Goal: Task Accomplishment & Management: Use online tool/utility

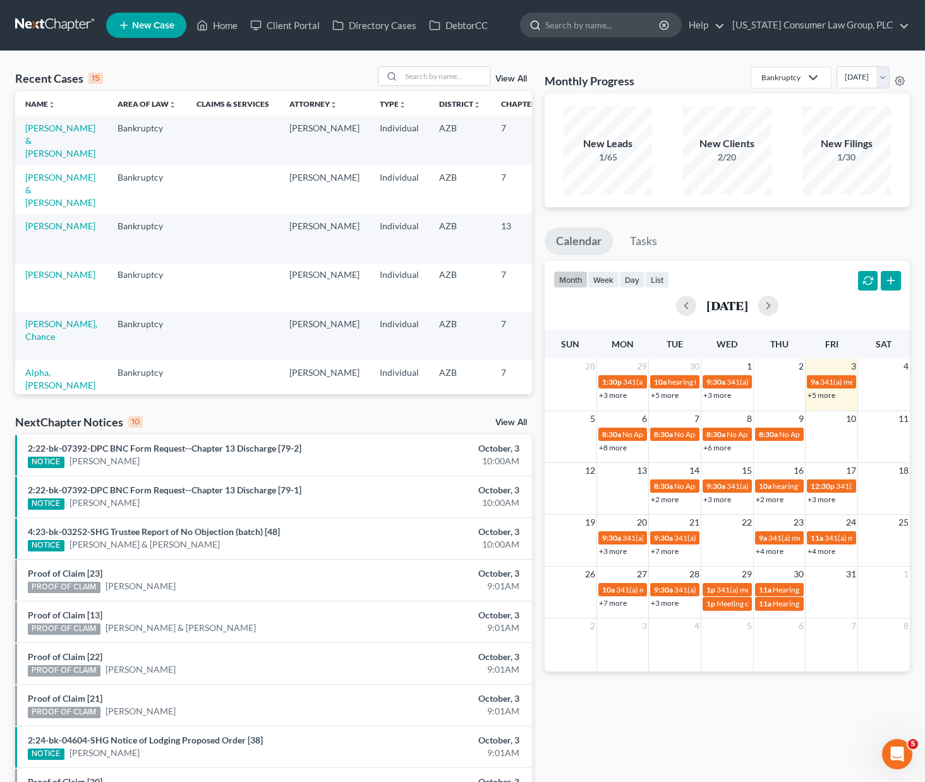
click at [614, 30] on input "search" at bounding box center [603, 24] width 116 height 23
click at [416, 73] on input "search" at bounding box center [445, 76] width 88 height 18
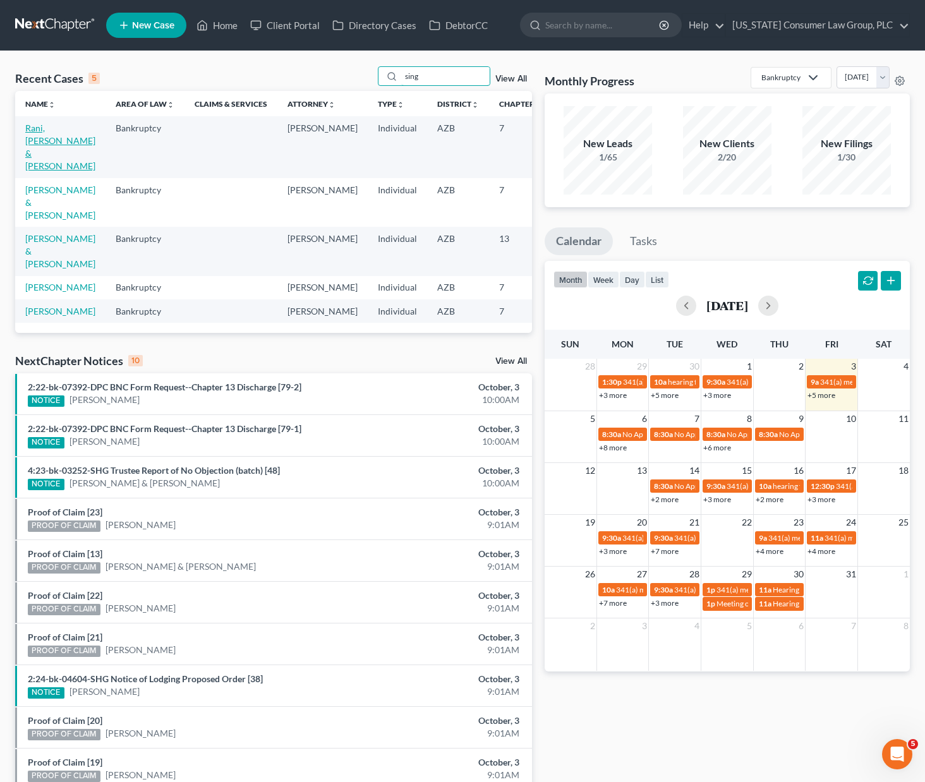
type input "sing"
click at [39, 157] on link "Rani, [PERSON_NAME] & [PERSON_NAME]" at bounding box center [60, 147] width 70 height 49
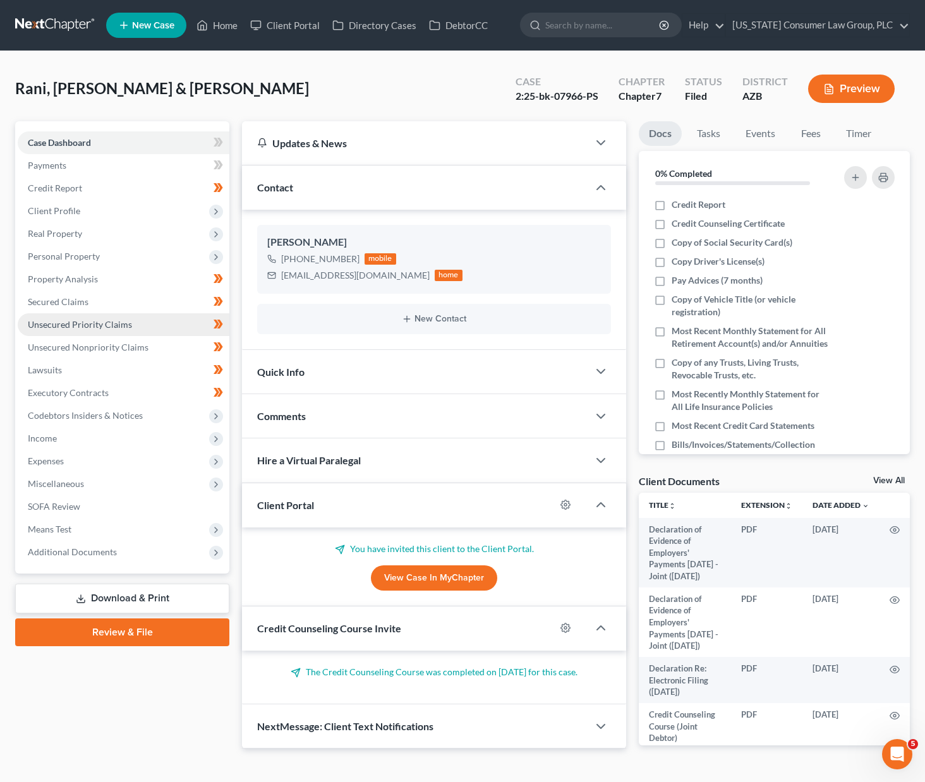
click at [74, 324] on span "Unsecured Priority Claims" at bounding box center [80, 324] width 104 height 11
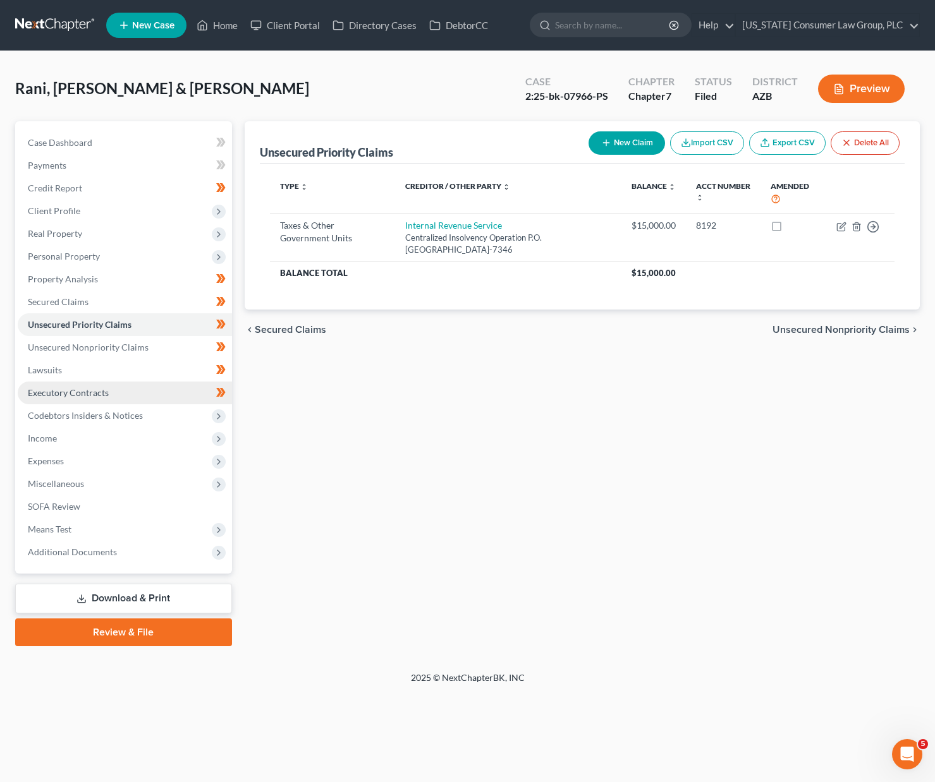
click at [76, 391] on span "Executory Contracts" at bounding box center [68, 392] width 81 height 11
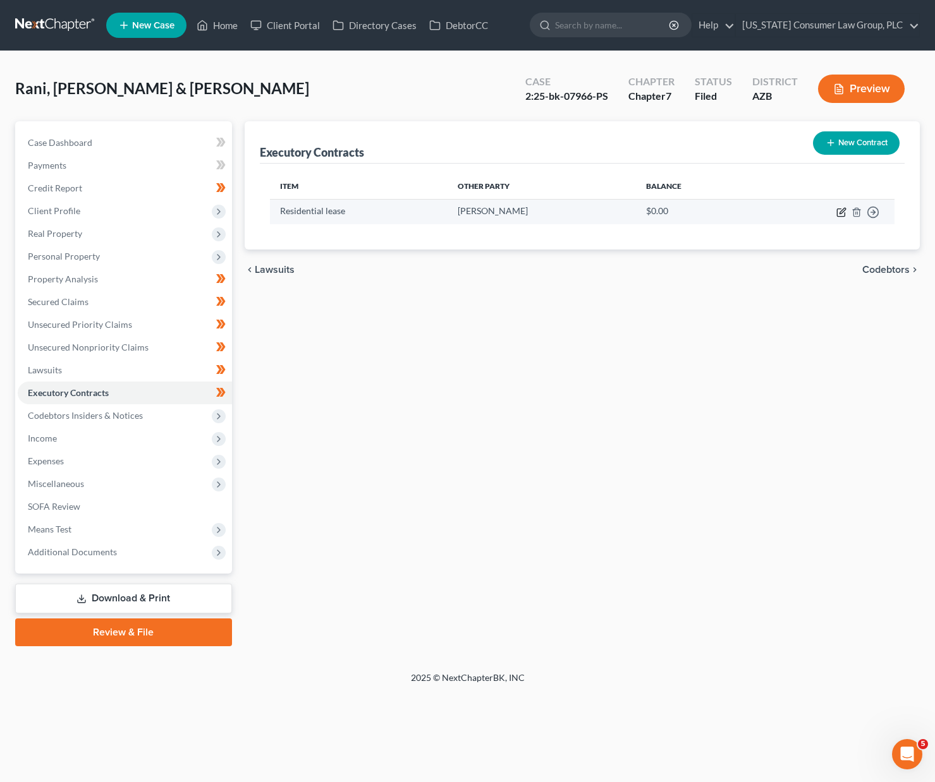
click at [841, 215] on icon "button" at bounding box center [841, 212] width 10 height 10
select select "3"
select select "0"
select select "2"
select select "0"
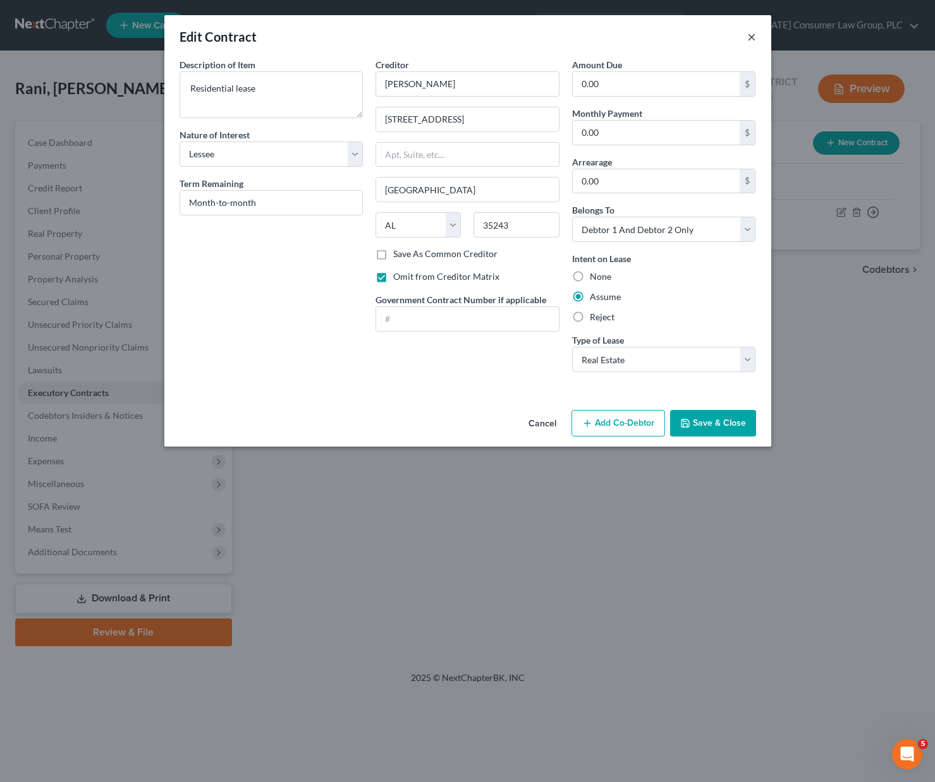
click at [751, 37] on button "×" at bounding box center [751, 36] width 9 height 15
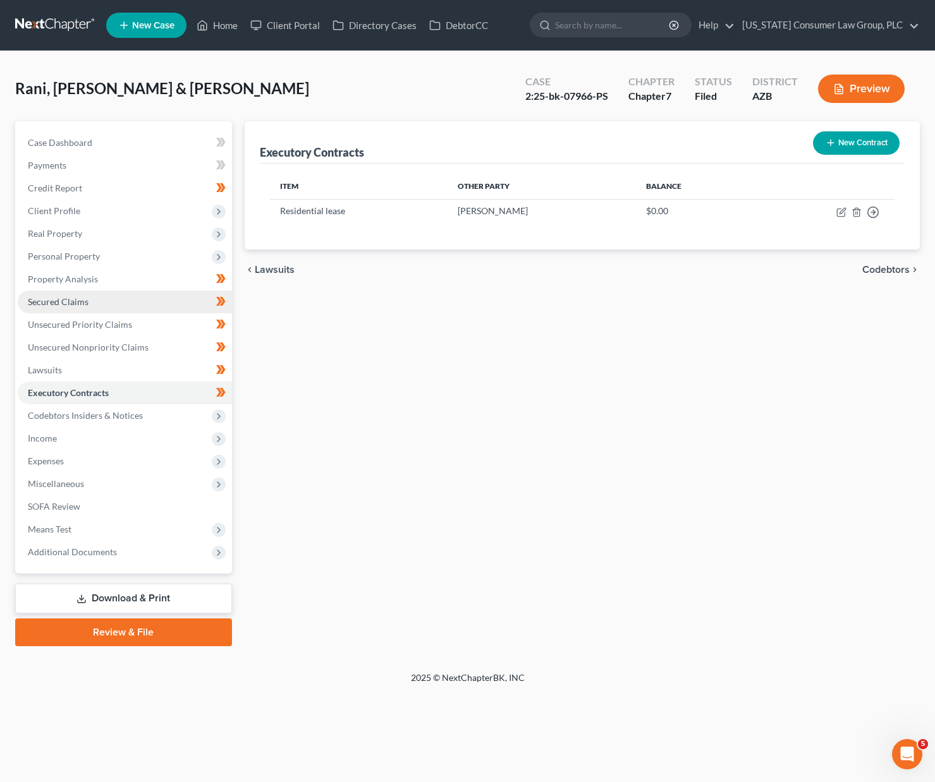
click at [60, 303] on span "Secured Claims" at bounding box center [58, 301] width 61 height 11
